Goal: Task Accomplishment & Management: Manage account settings

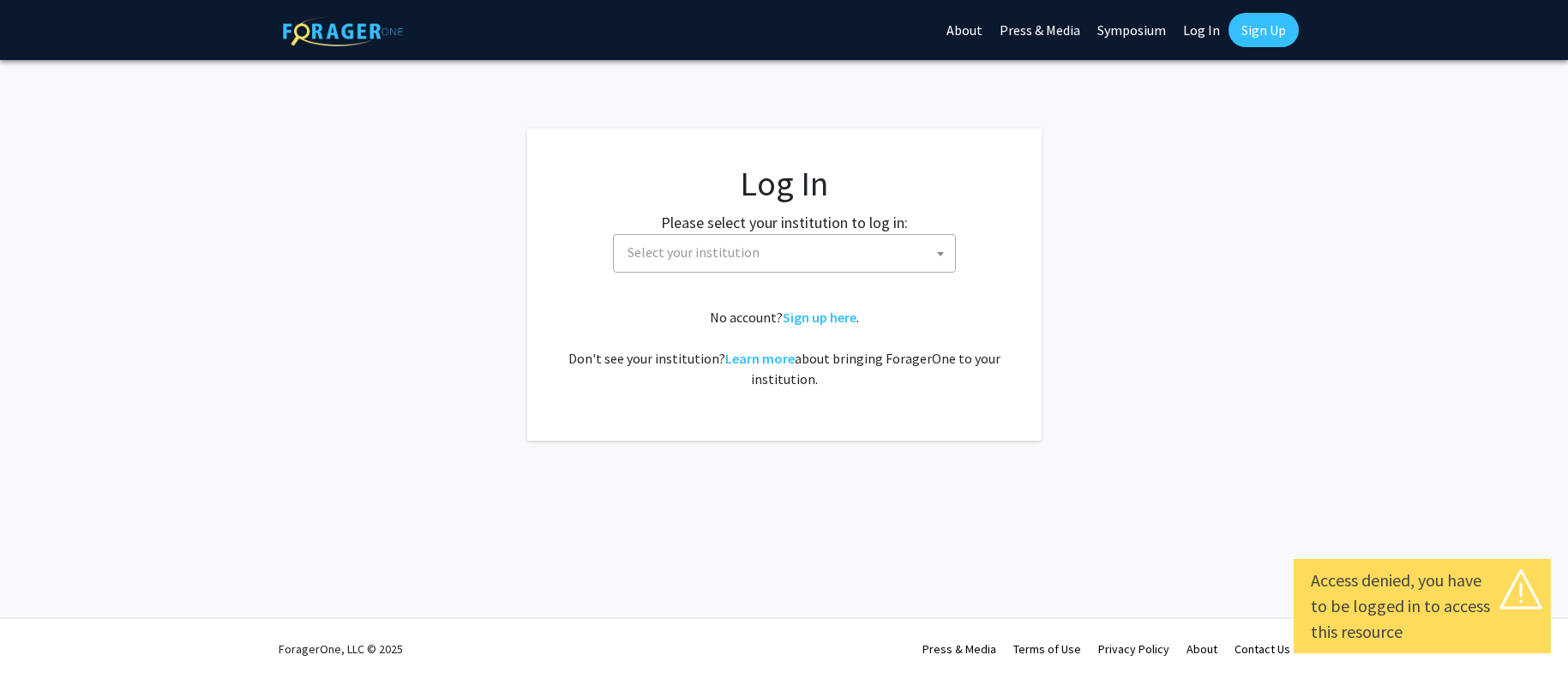
select select
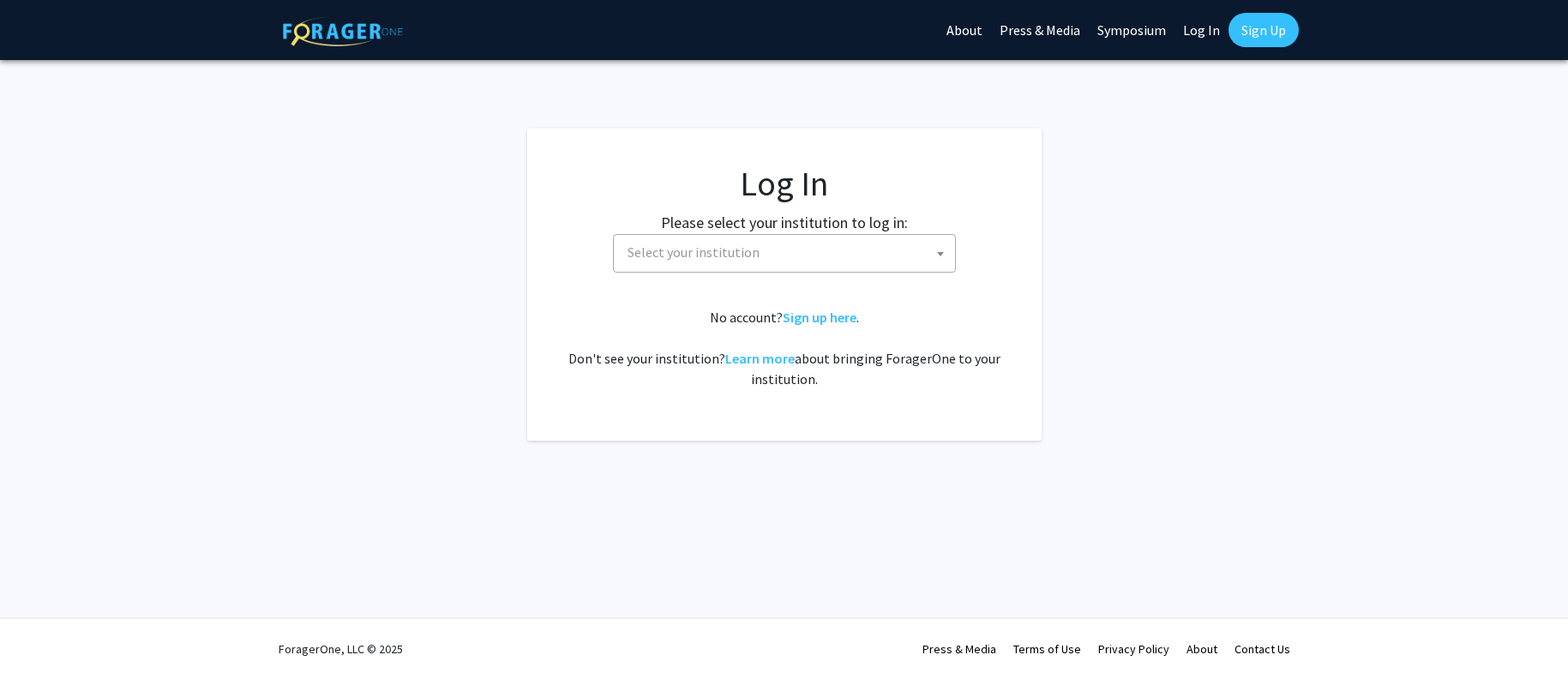
click at [940, 255] on b at bounding box center [941, 254] width 7 height 4
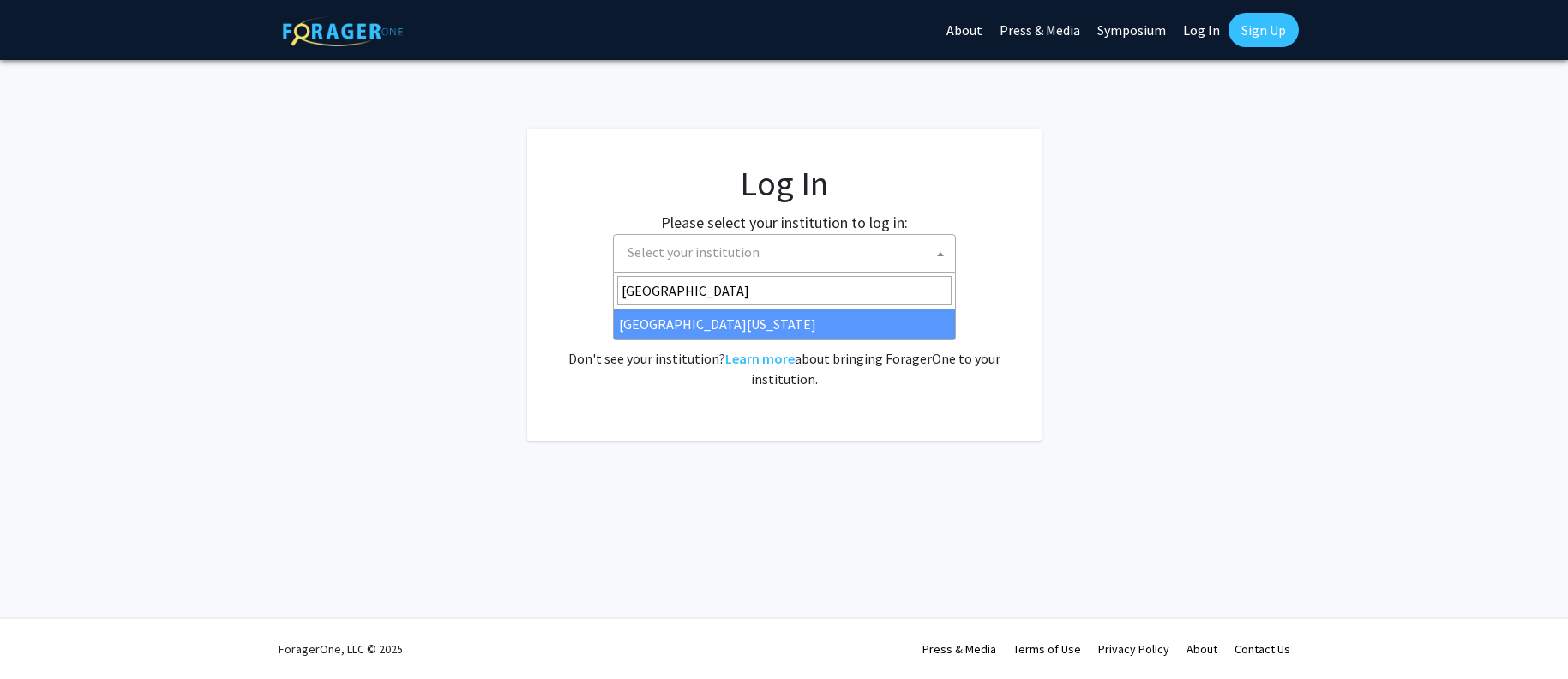
type input "[GEOGRAPHIC_DATA]"
select select "13"
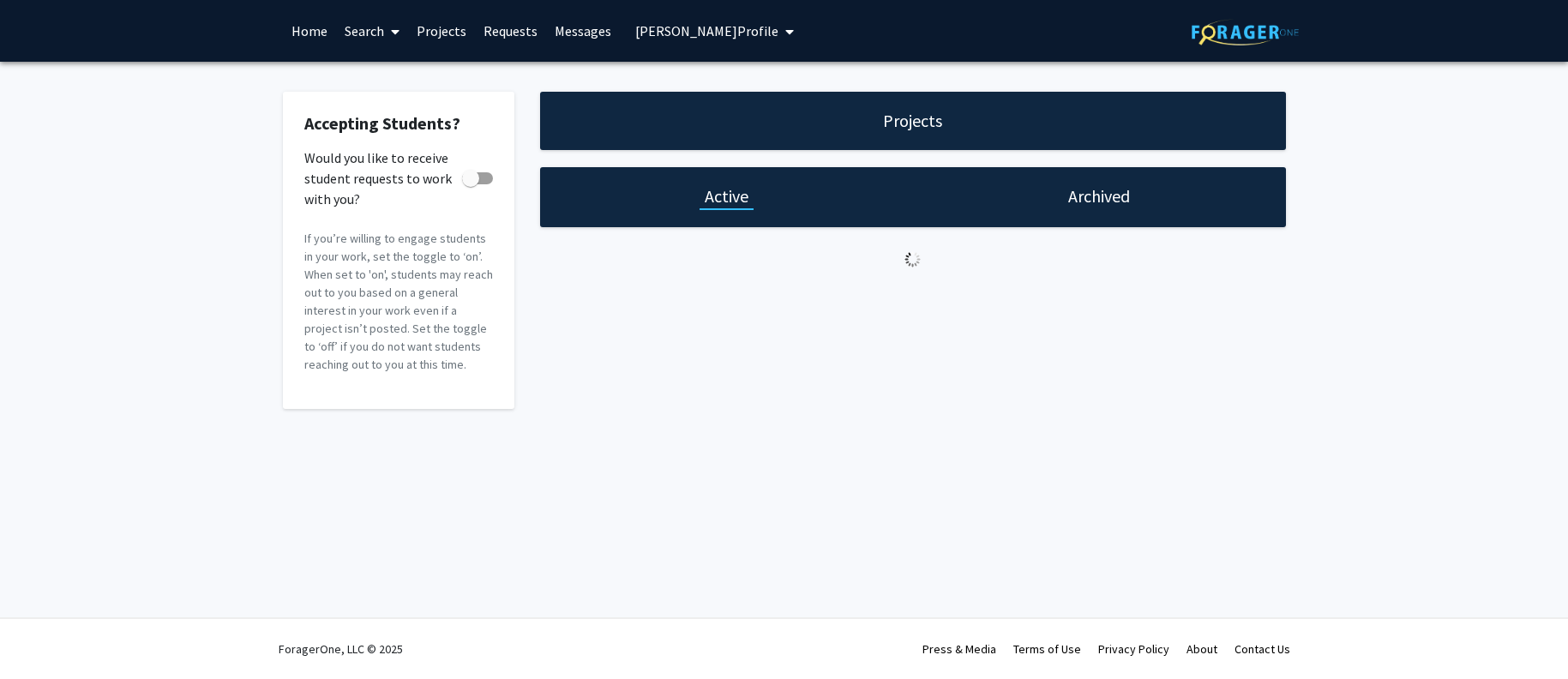
checkbox input "true"
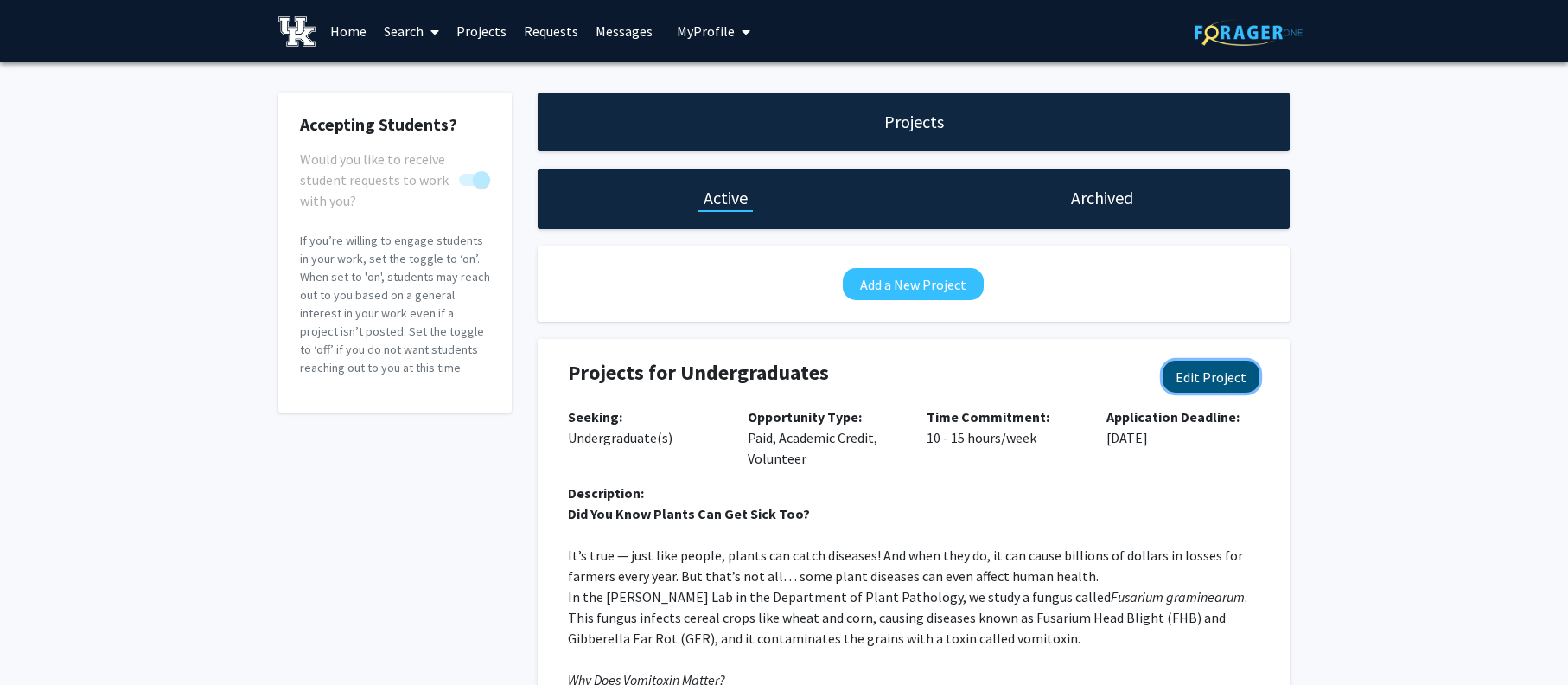
click at [1214, 374] on button "Edit Project" at bounding box center [1211, 376] width 96 height 32
select select "10 - 15"
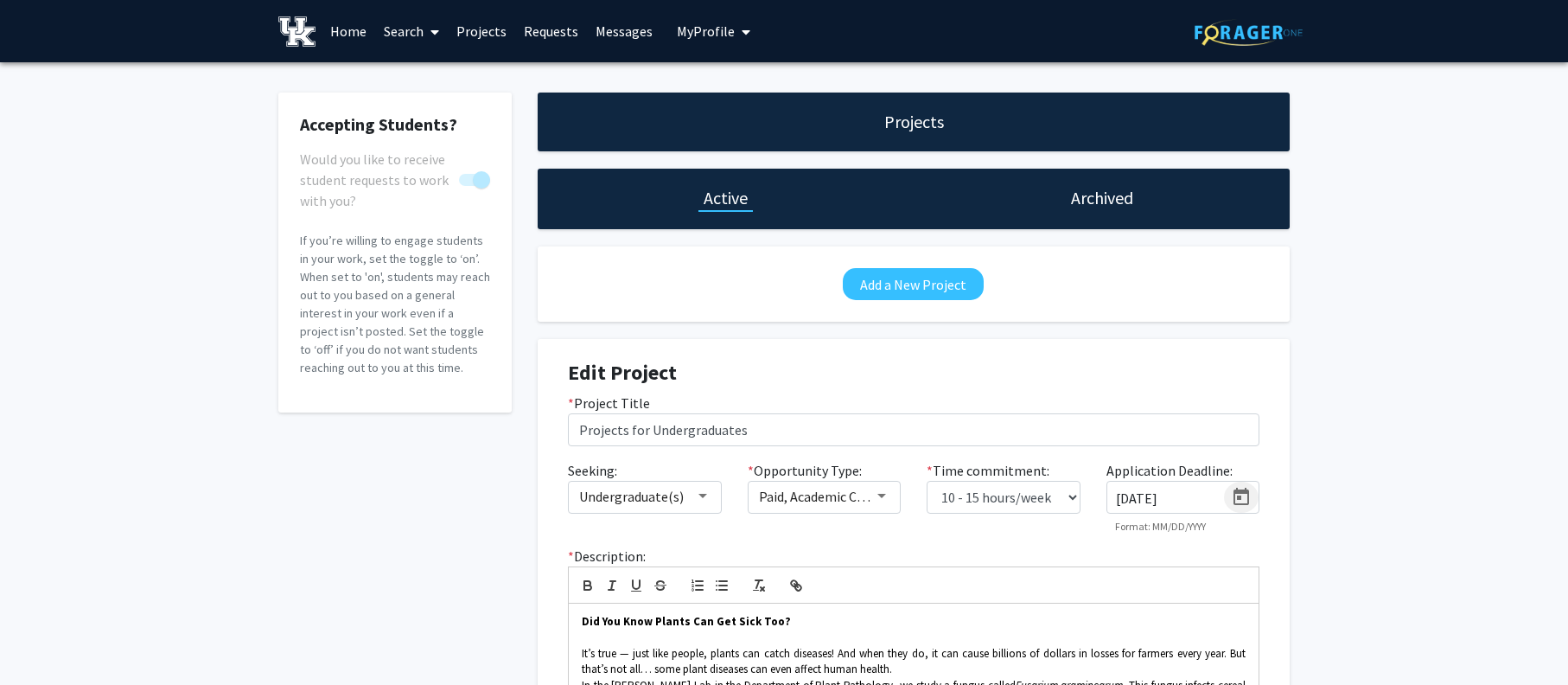
click at [1244, 502] on icon "Open calendar" at bounding box center [1241, 496] width 20 height 20
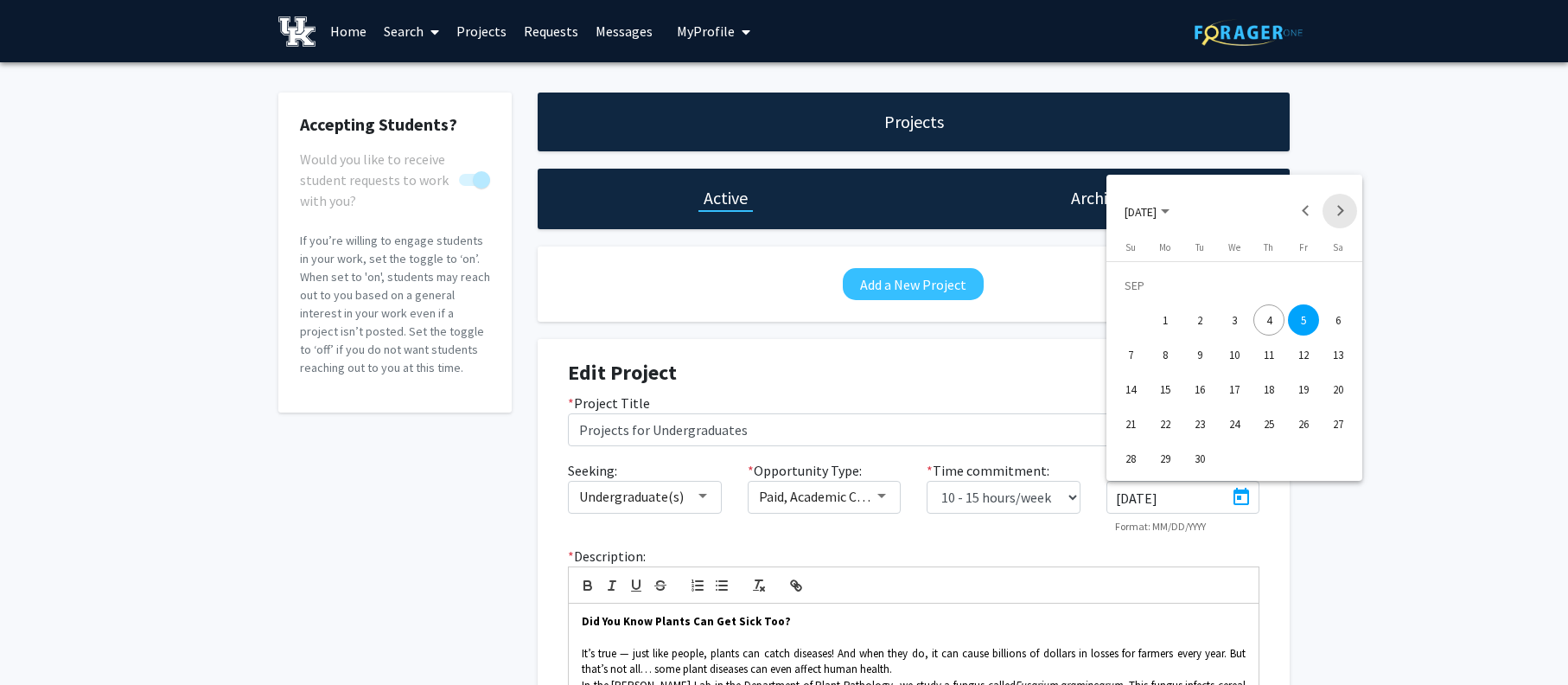
click at [1342, 209] on button "Next month" at bounding box center [1340, 211] width 35 height 35
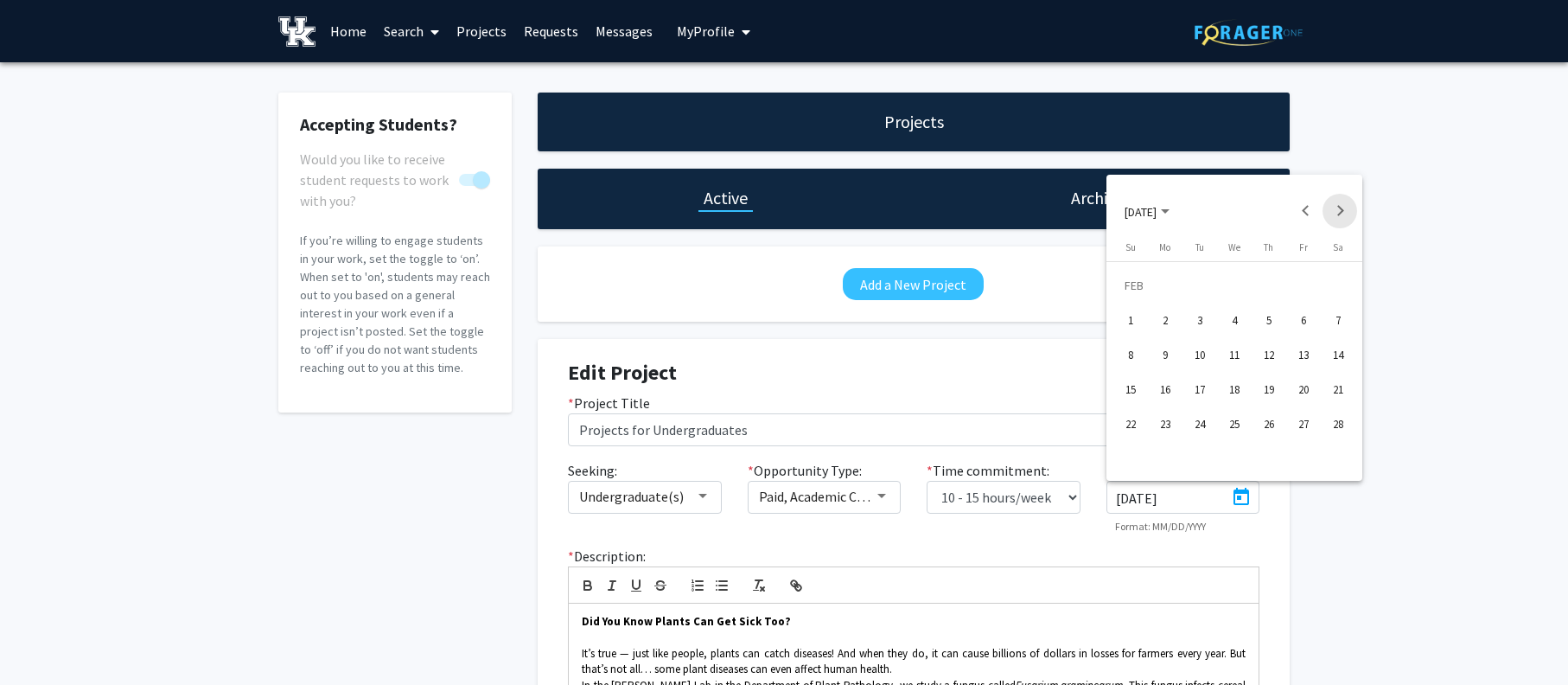
click at [1342, 209] on button "Next month" at bounding box center [1340, 211] width 35 height 35
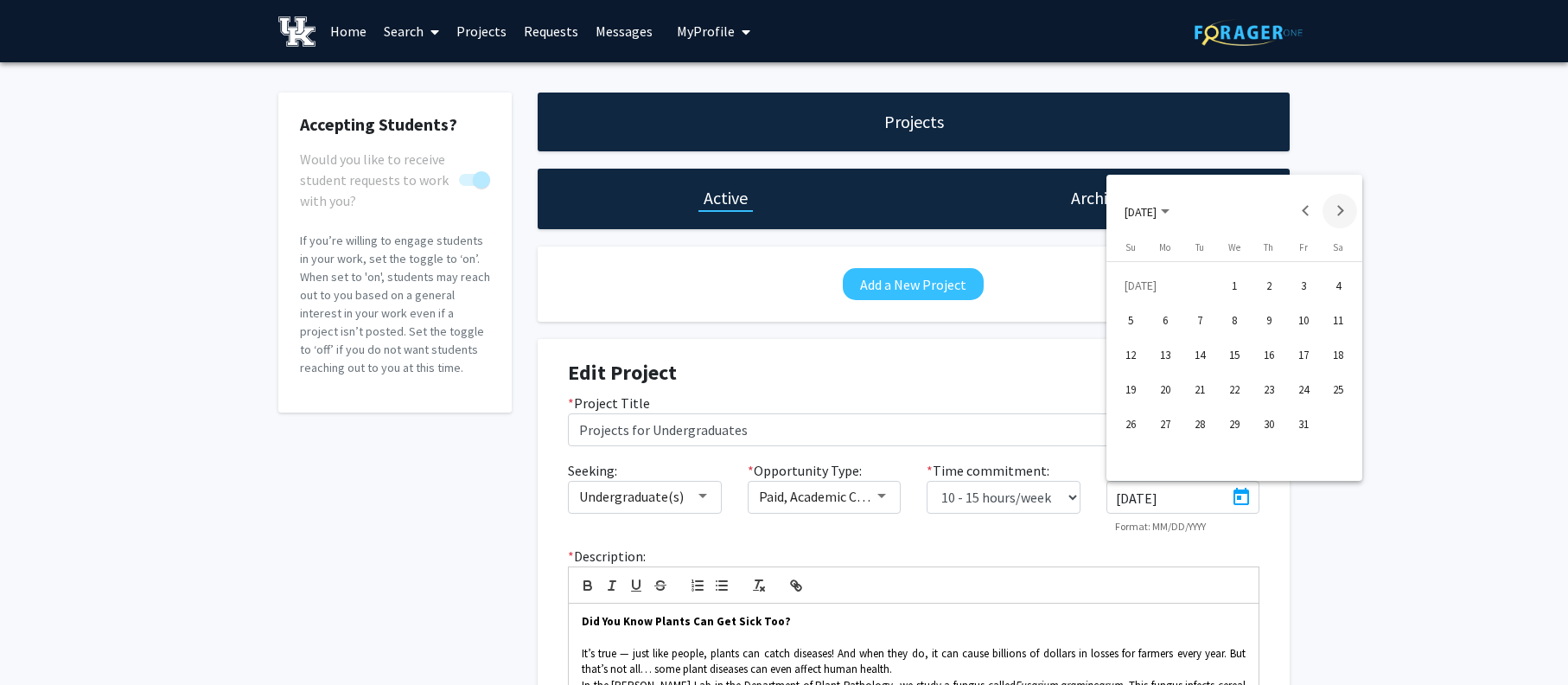
click at [1342, 209] on button "Next month" at bounding box center [1340, 211] width 35 height 35
click at [1195, 319] on div "1" at bounding box center [1199, 319] width 31 height 31
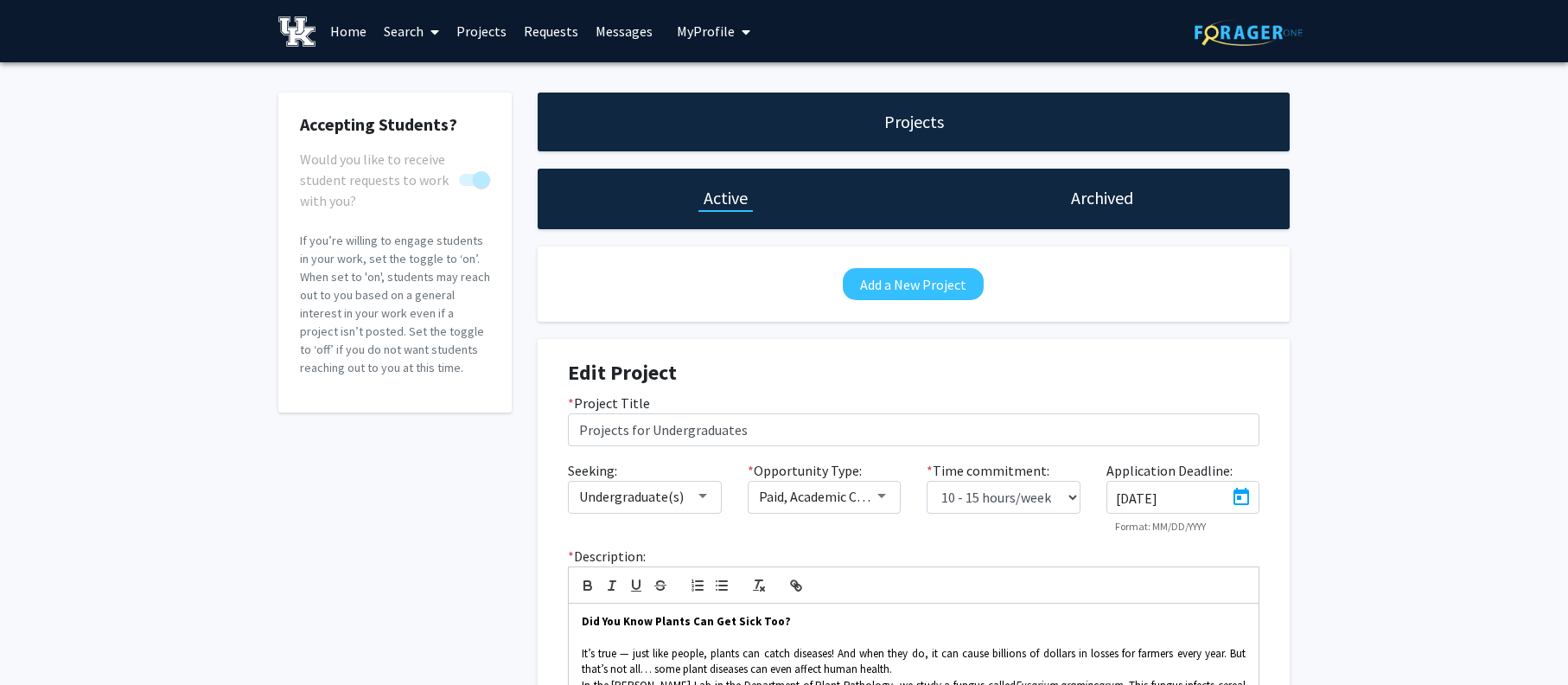
type input "9/1/2026"
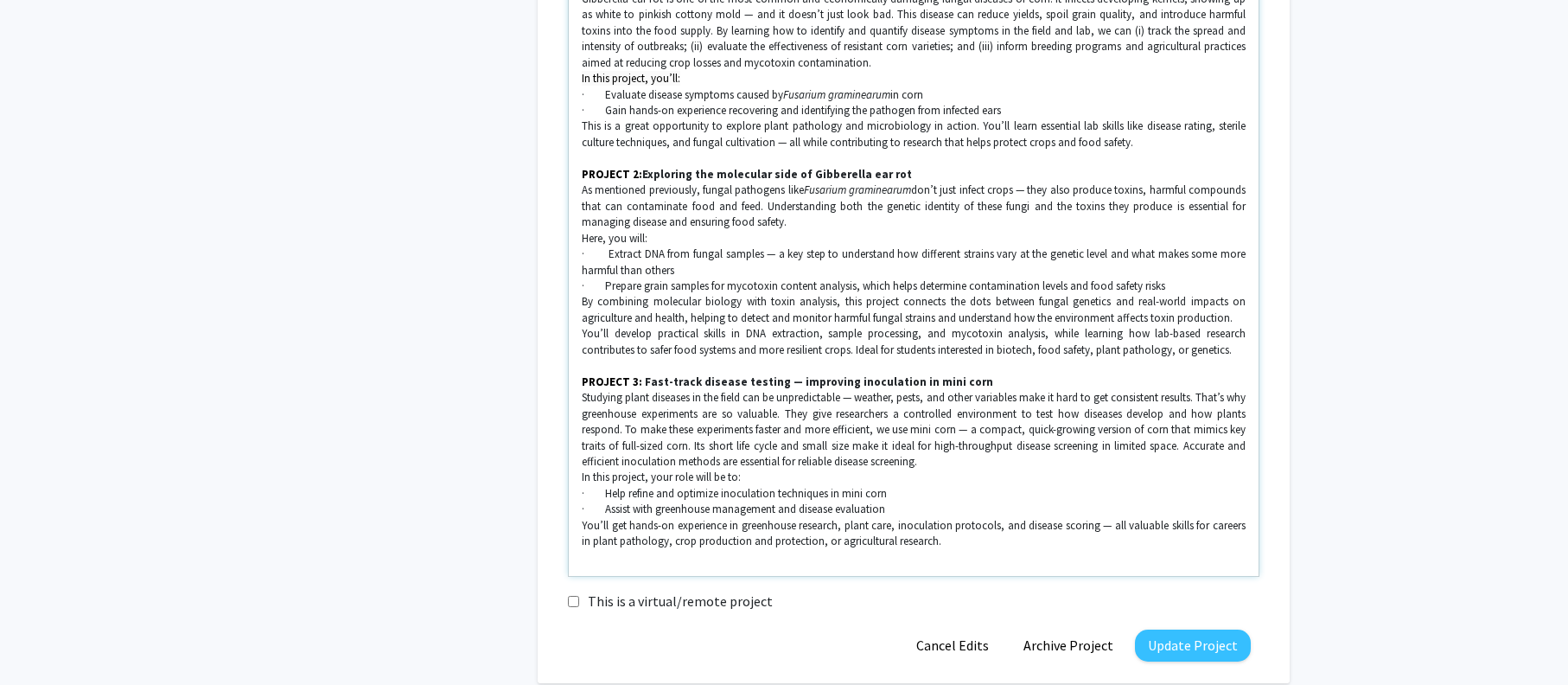
scroll to position [1127, 0]
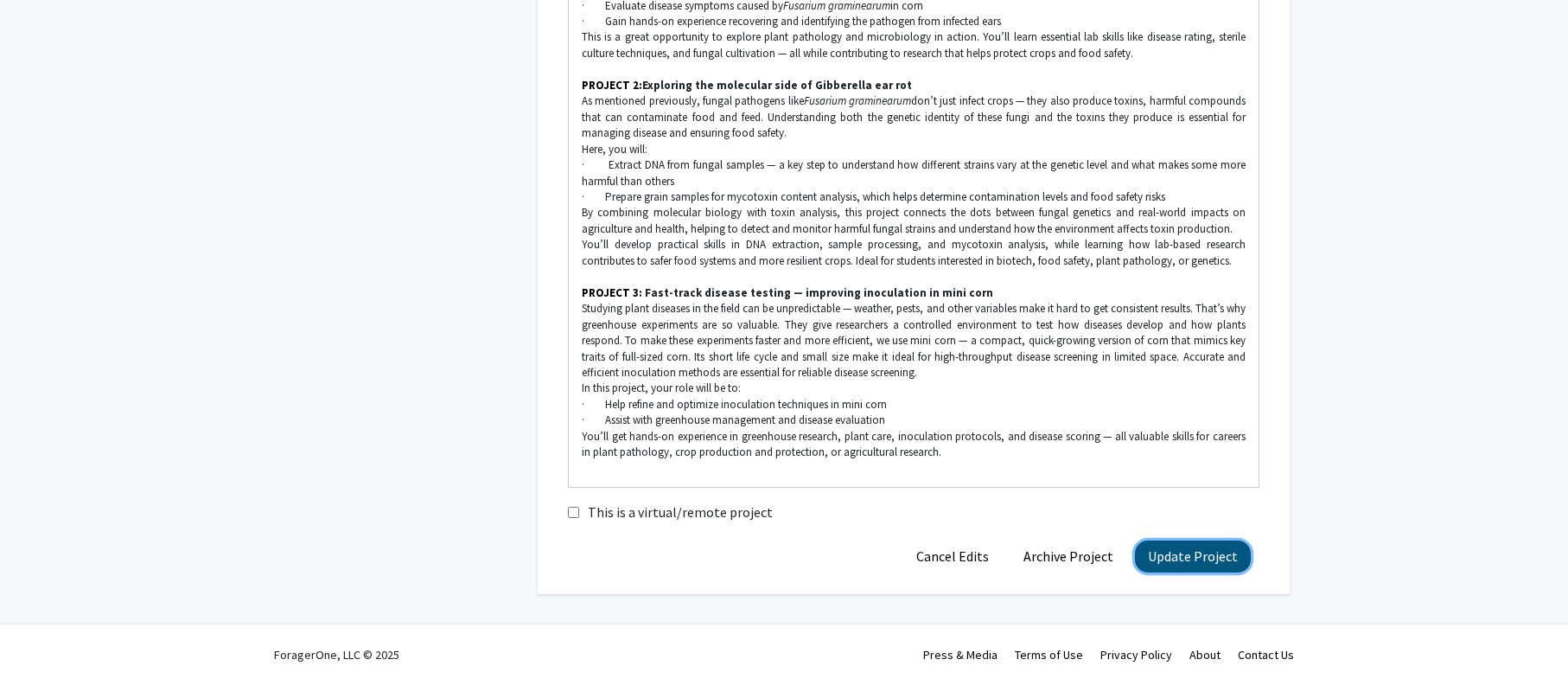
click at [1193, 567] on button "Update Project" at bounding box center [1193, 557] width 116 height 32
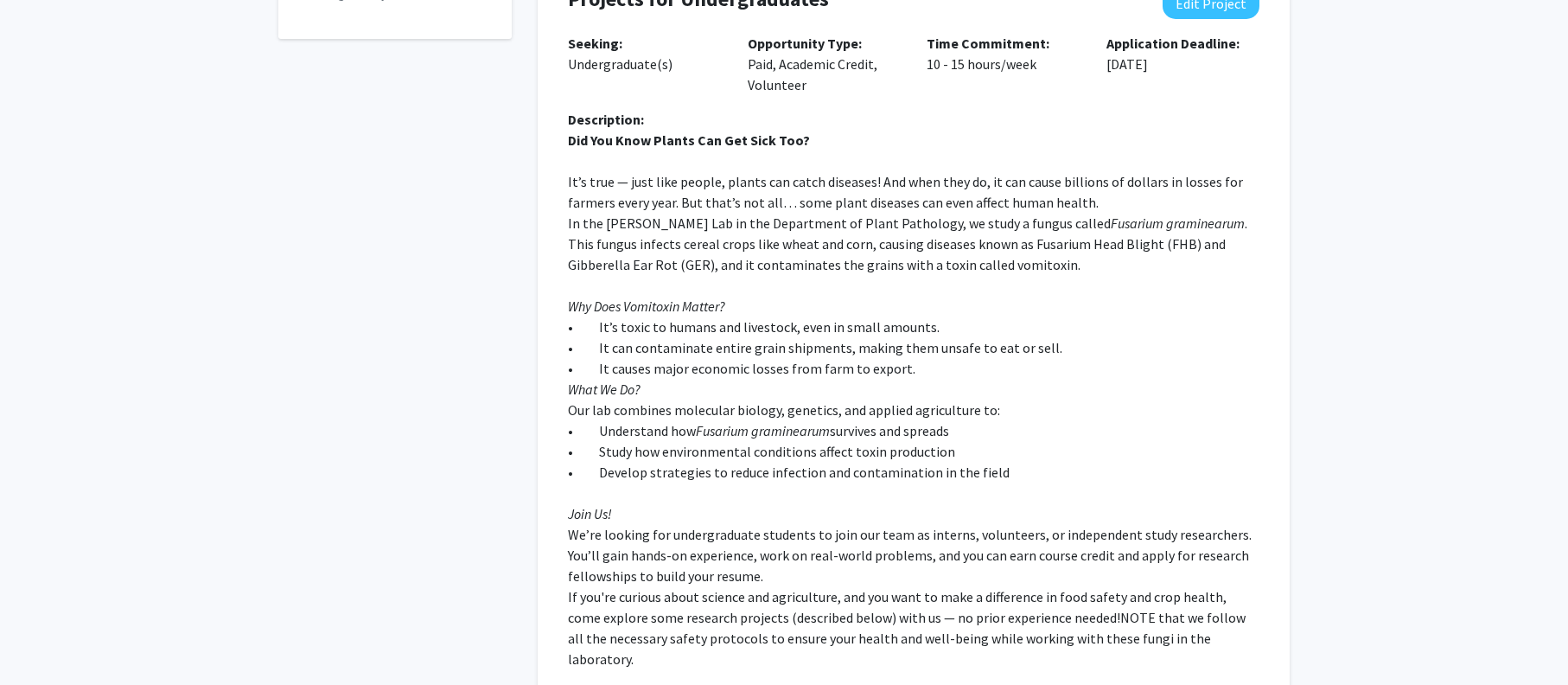
scroll to position [0, 0]
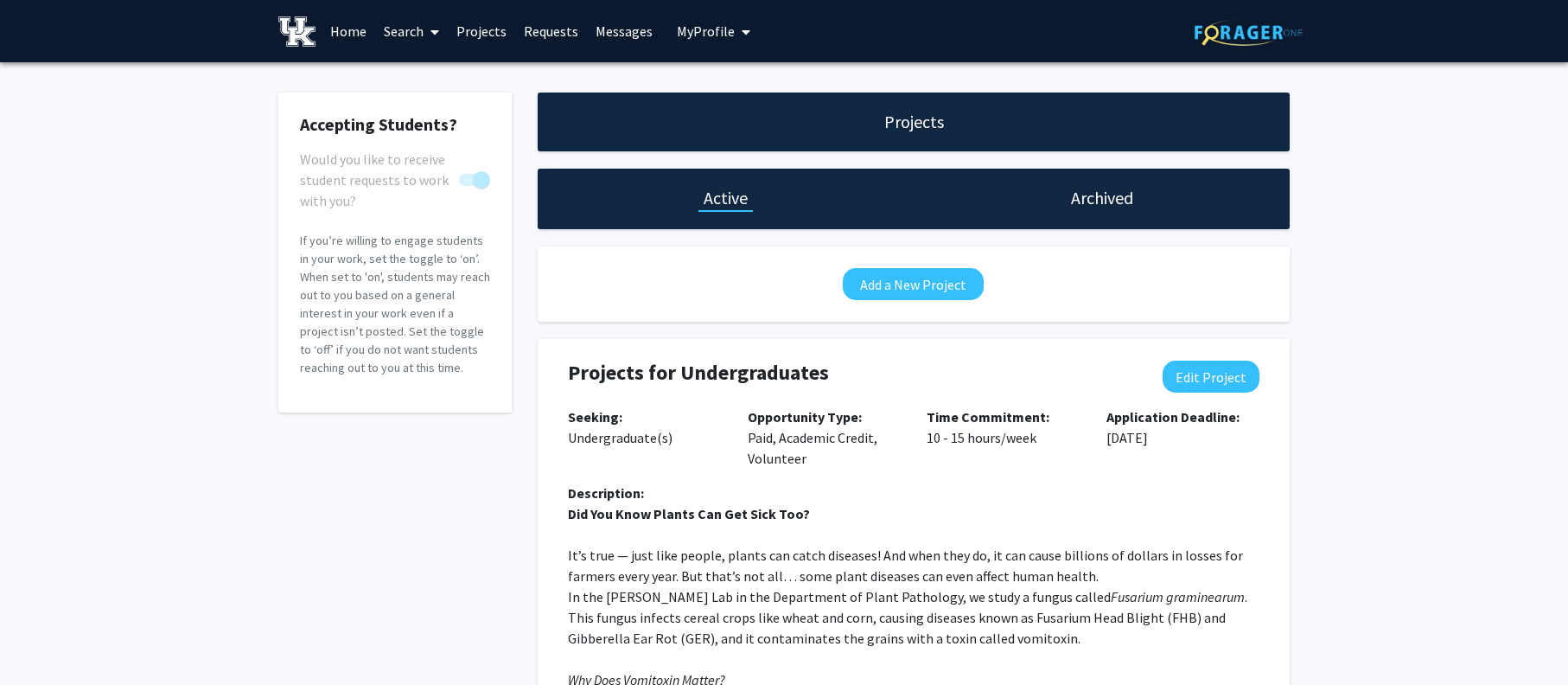
click at [350, 30] on link "Home" at bounding box center [348, 31] width 54 height 60
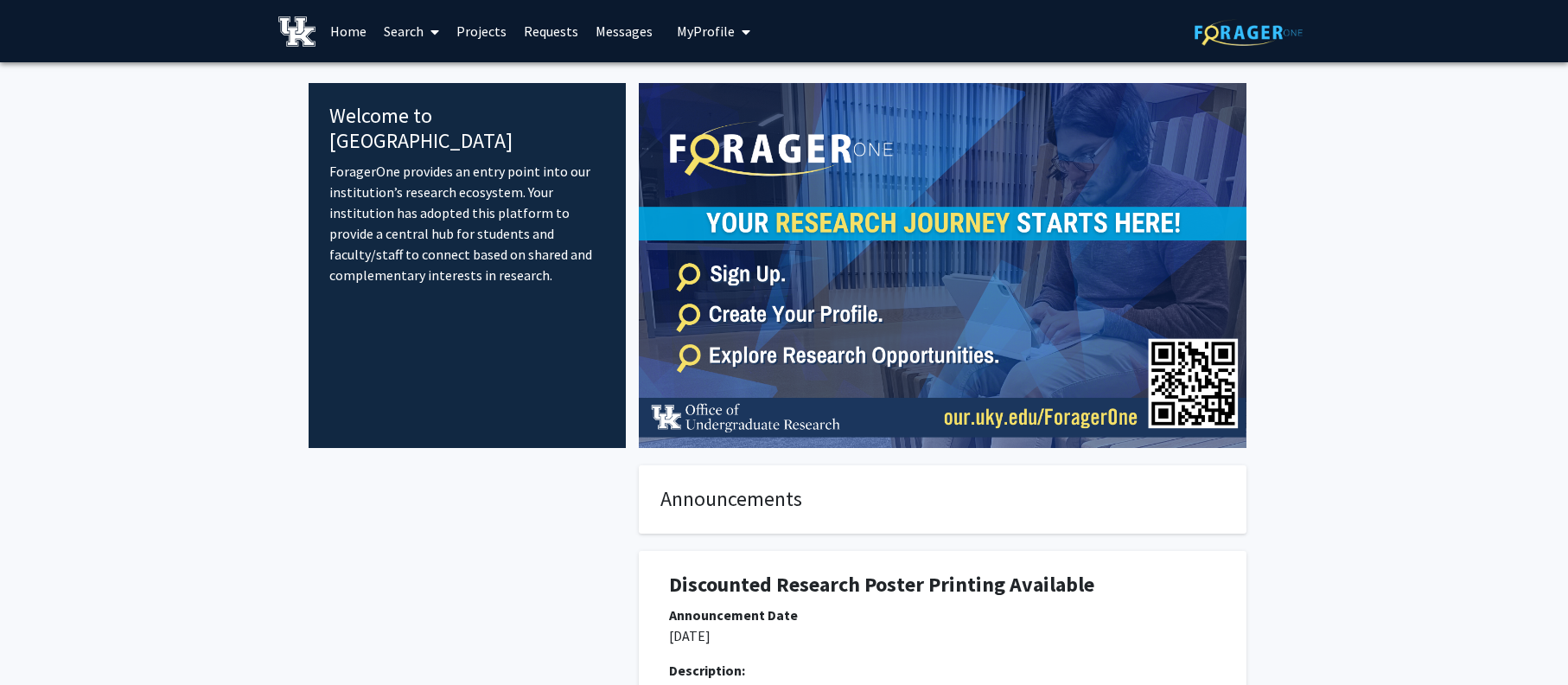
click at [736, 32] on span "My profile dropdown to access profile and logout" at bounding box center [742, 32] width 16 height 60
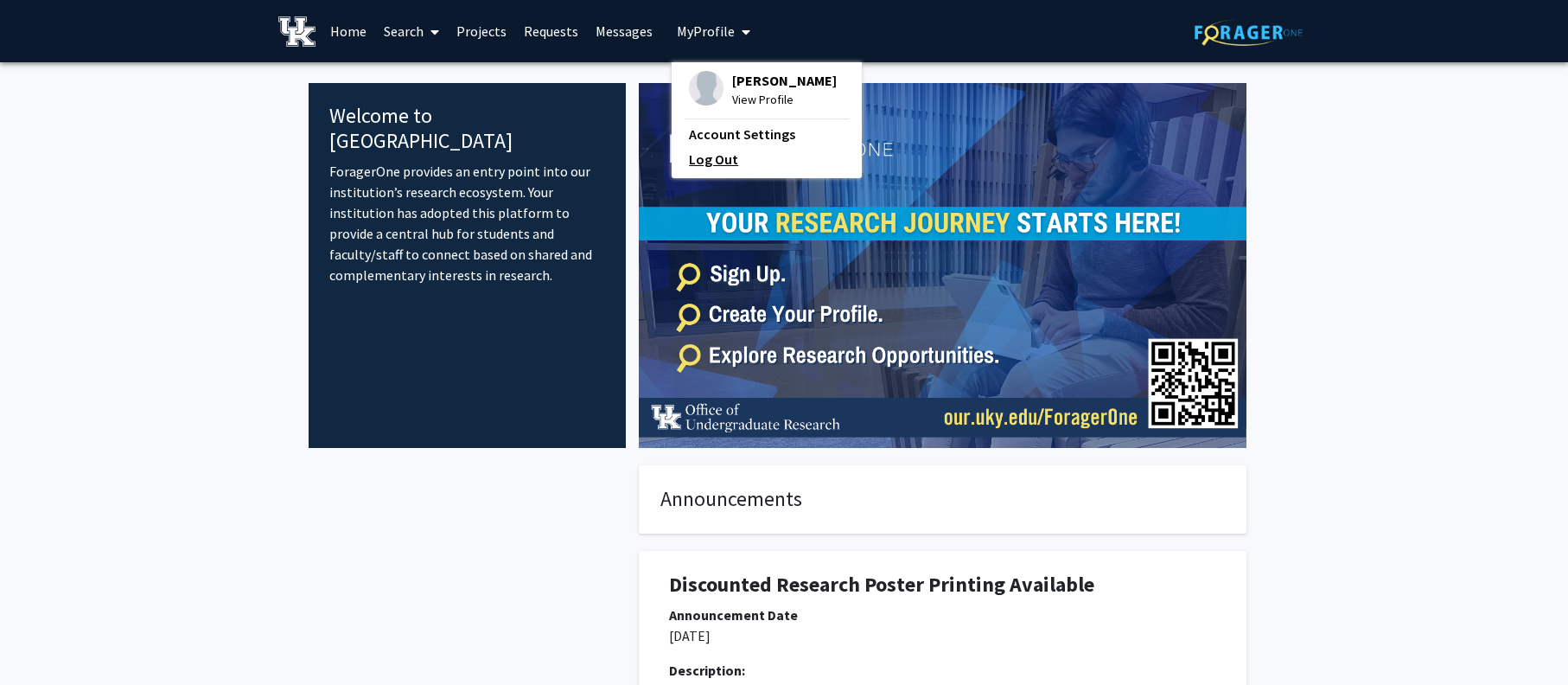
click at [718, 157] on link "Log Out" at bounding box center [767, 158] width 156 height 20
